Goal: Navigation & Orientation: Find specific page/section

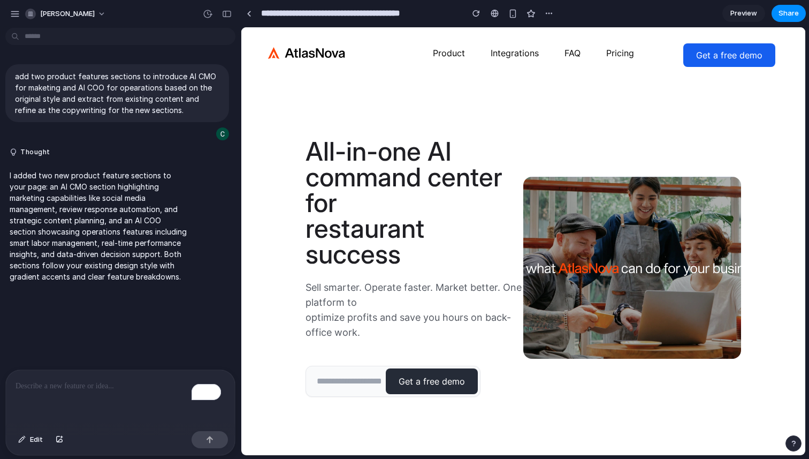
click at [757, 10] on span "Preview" at bounding box center [743, 13] width 27 height 11
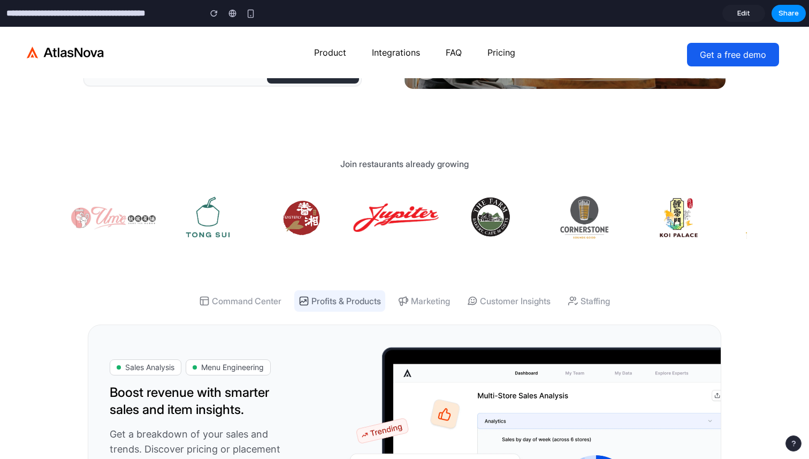
scroll to position [296, 0]
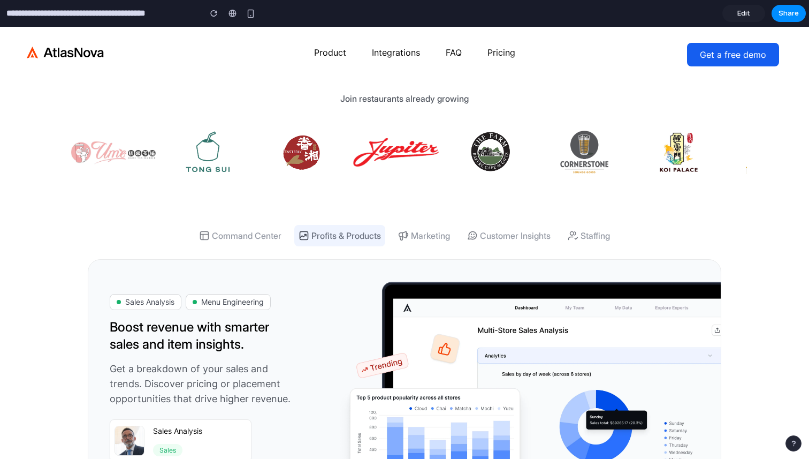
click at [423, 237] on button "Marketing" at bounding box center [424, 235] width 60 height 21
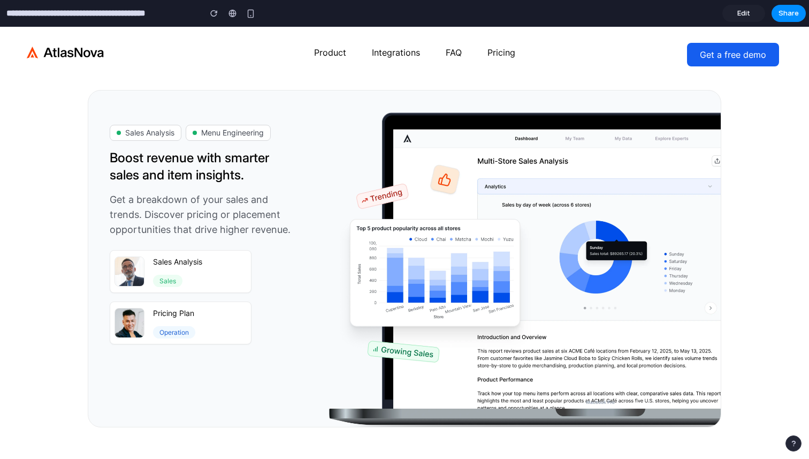
scroll to position [356, 0]
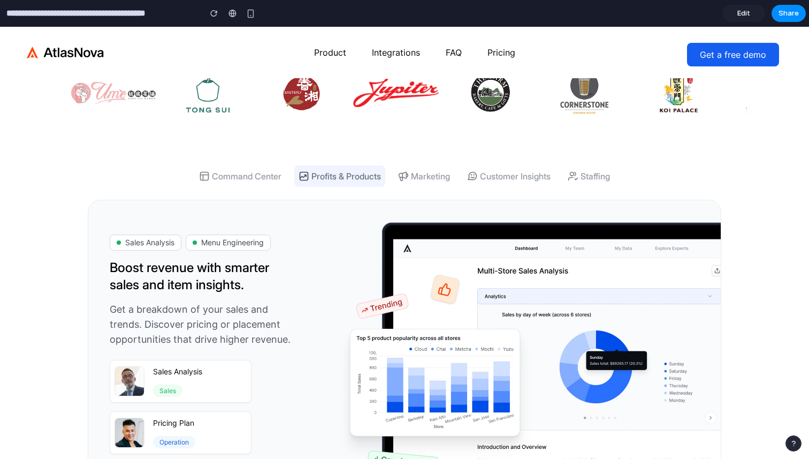
click at [511, 173] on button "Customer Insights" at bounding box center [509, 175] width 92 height 21
click at [573, 171] on img "button" at bounding box center [573, 176] width 11 height 11
click at [397, 183] on button "Marketing" at bounding box center [424, 175] width 60 height 21
click at [287, 176] on div "Command Center Profits & Products Marketing Customer Insights Staffing" at bounding box center [405, 175] width 634 height 21
click at [254, 165] on button "Command Center" at bounding box center [240, 175] width 91 height 21
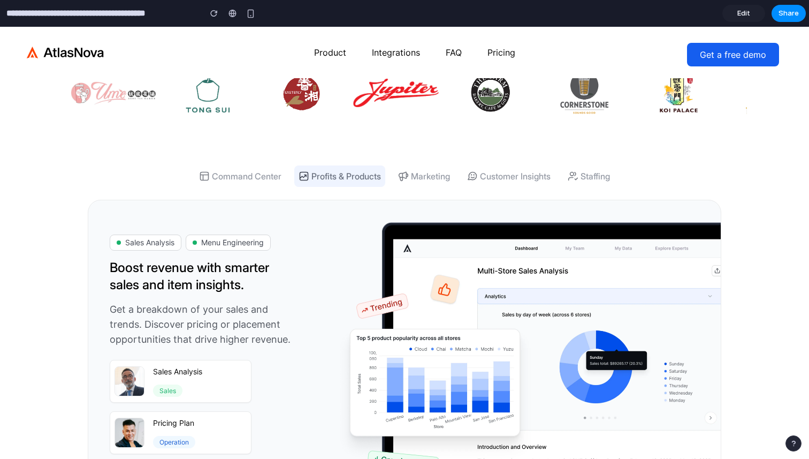
click at [256, 178] on button "Command Center" at bounding box center [240, 175] width 91 height 21
click at [463, 185] on div "Command Center Profits & Products Marketing Customer Insights Staffing" at bounding box center [405, 175] width 634 height 21
click at [527, 174] on button "Customer Insights" at bounding box center [509, 175] width 92 height 21
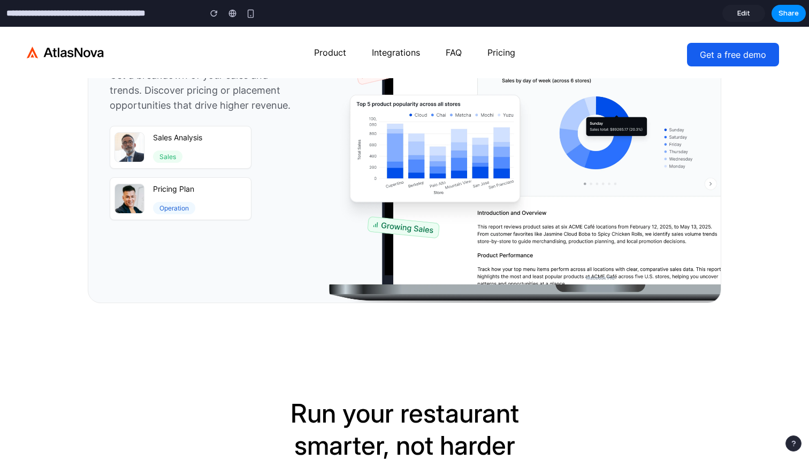
scroll to position [699, 0]
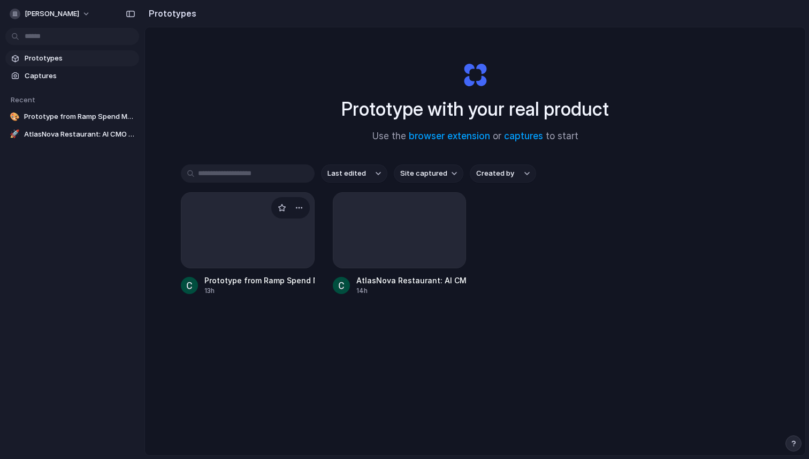
click at [243, 241] on div at bounding box center [248, 230] width 134 height 76
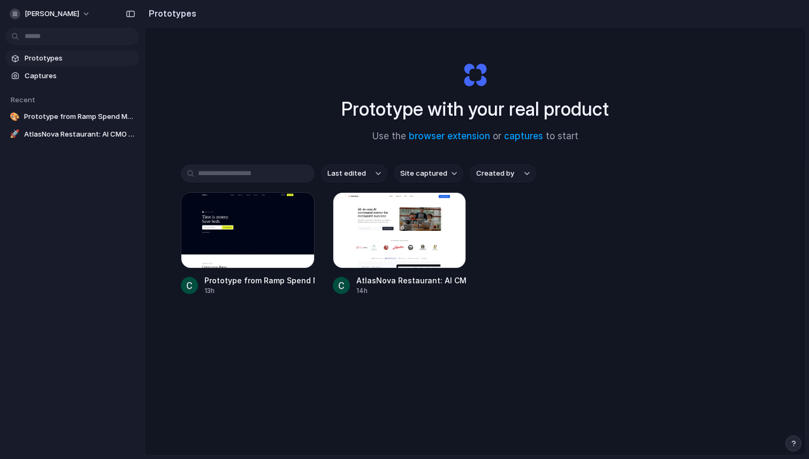
click at [365, 191] on div "Last edited Site captured Created by Prototype from Ramp Spend Management 13h A…" at bounding box center [475, 262] width 589 height 197
click at [365, 207] on div at bounding box center [400, 230] width 134 height 76
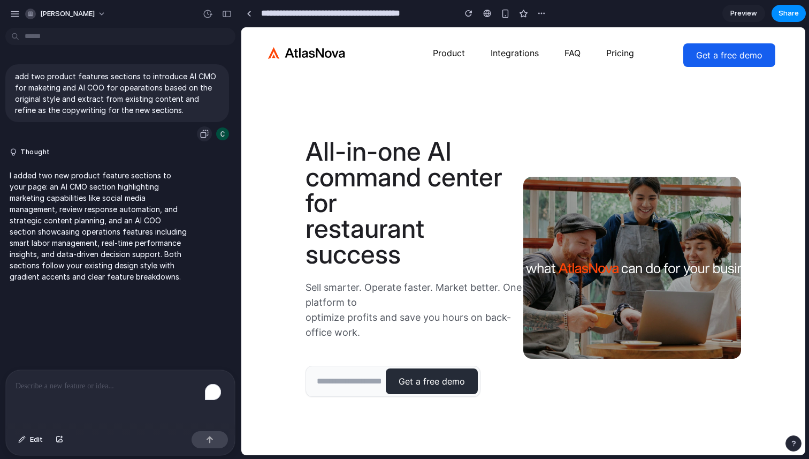
drag, startPoint x: 199, startPoint y: 134, endPoint x: 83, endPoint y: 50, distance: 143.3
click at [200, 134] on div "button" at bounding box center [204, 134] width 9 height 9
